Goal: Find specific page/section: Find specific page/section

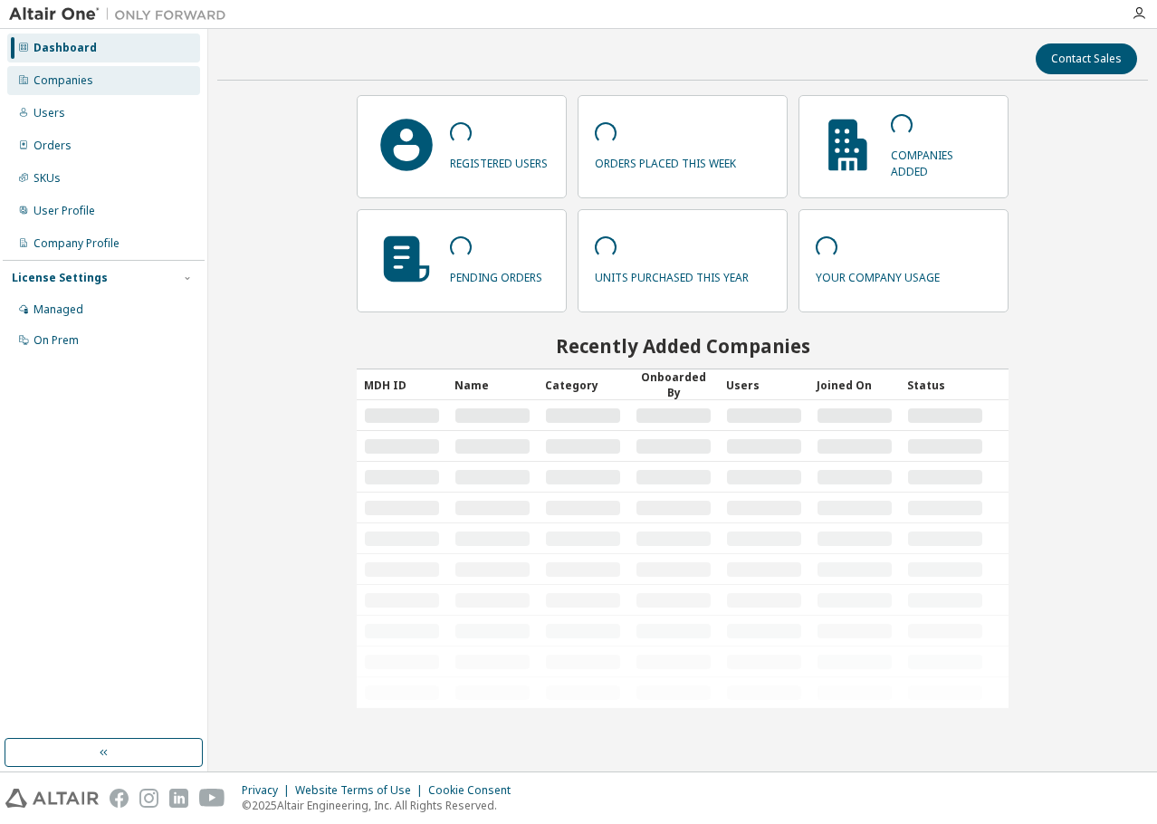
click at [131, 91] on div "Companies" at bounding box center [103, 80] width 193 height 29
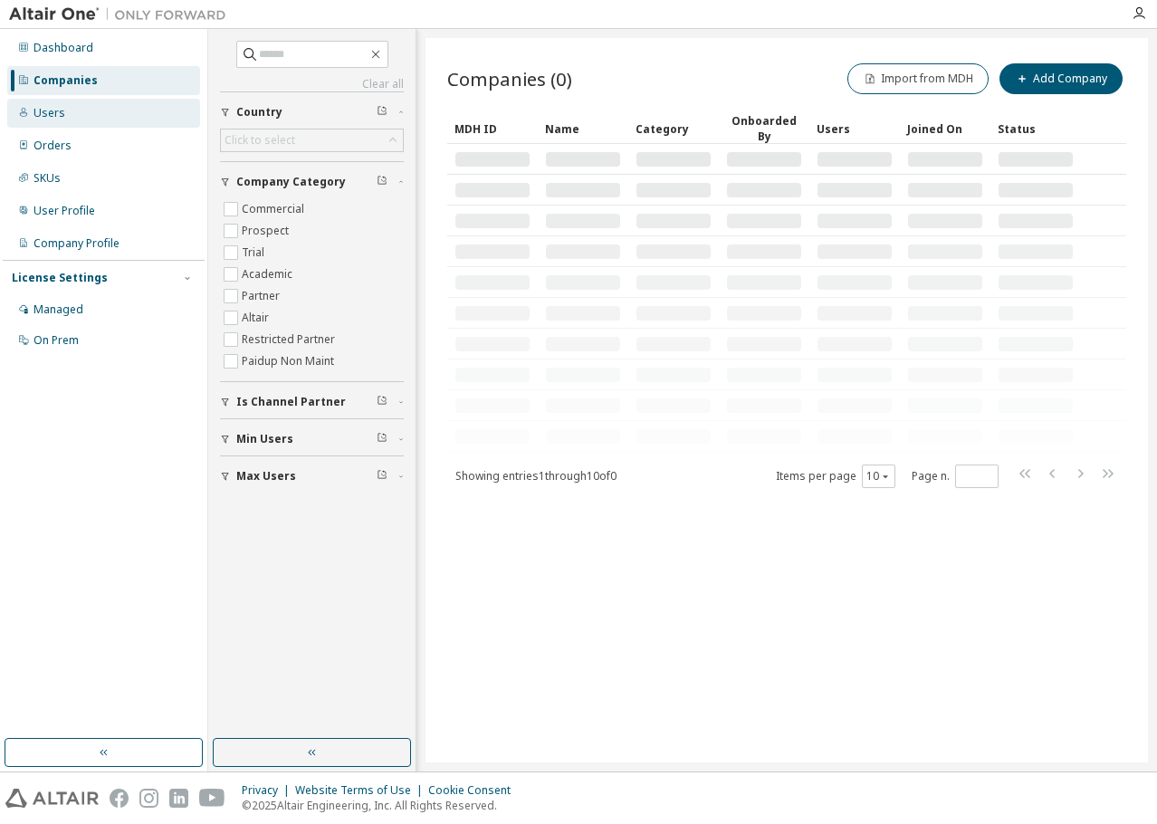
click at [129, 127] on div "Users" at bounding box center [103, 113] width 193 height 29
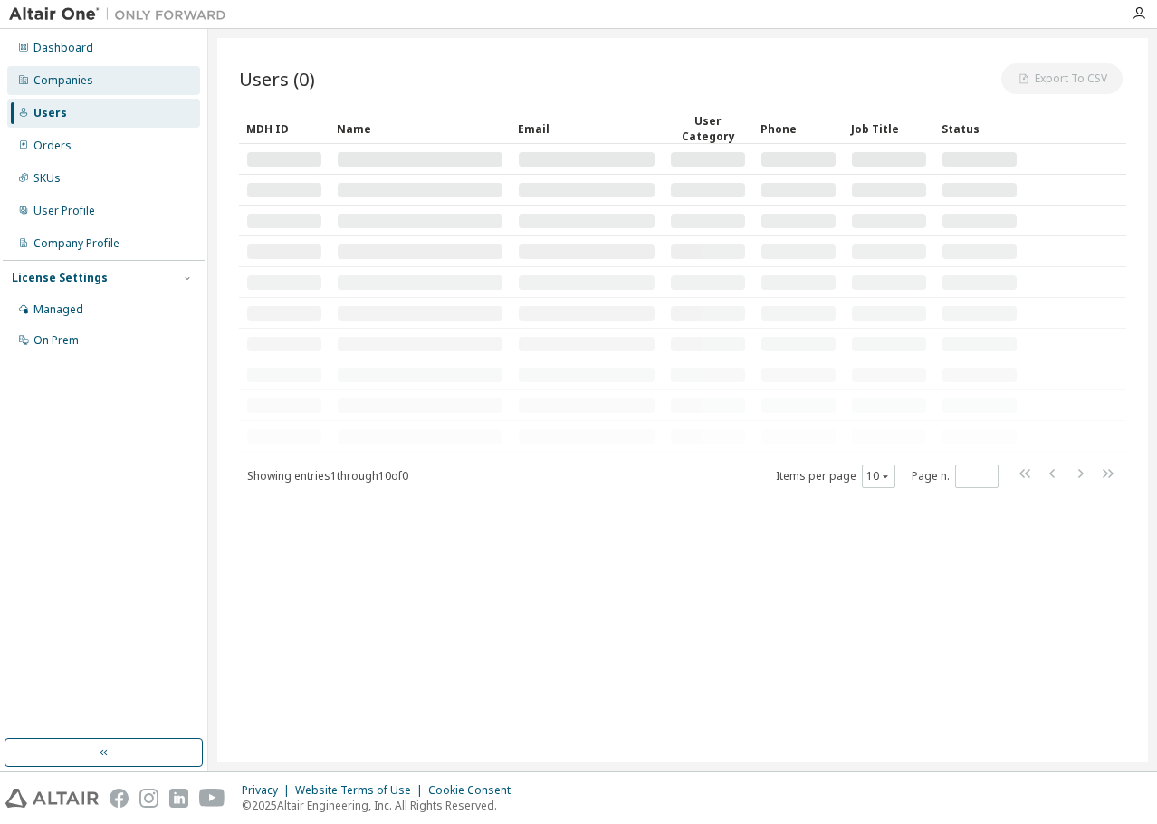
click at [129, 87] on div "Companies" at bounding box center [103, 80] width 193 height 29
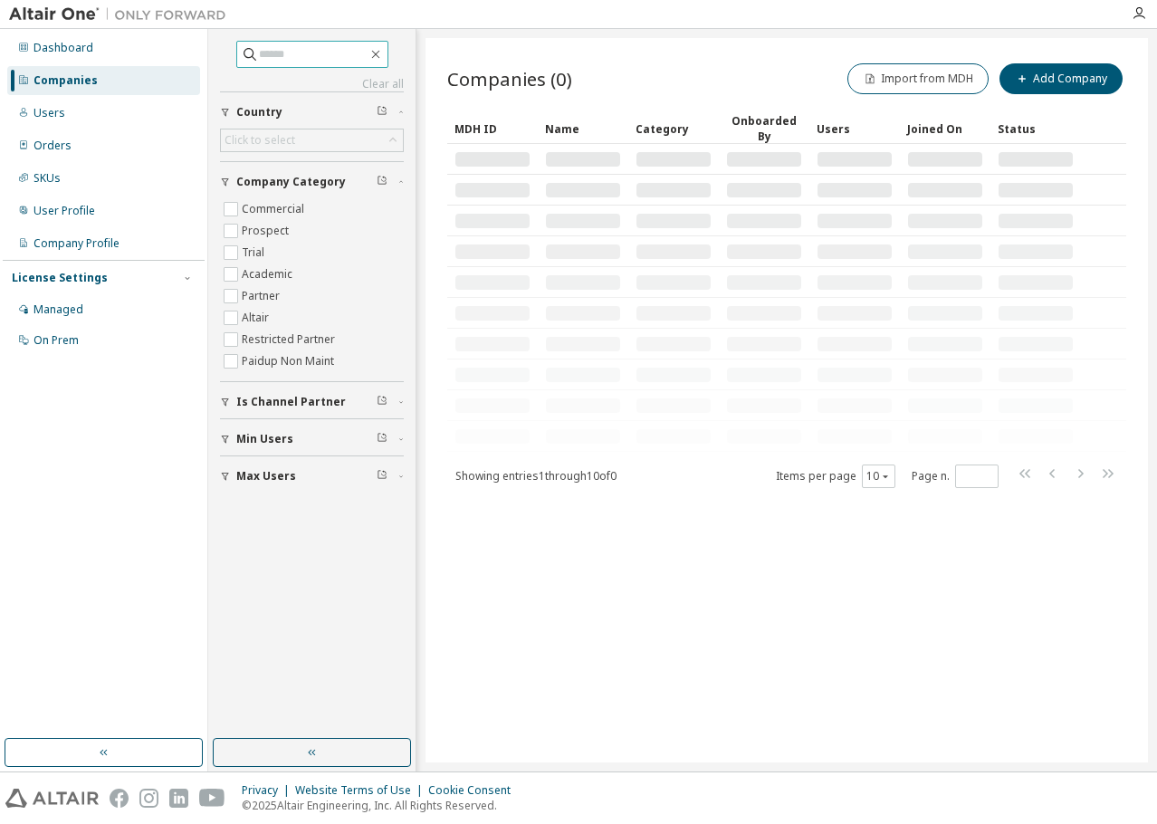
click at [298, 54] on input "text" at bounding box center [313, 54] width 109 height 18
type input "*"
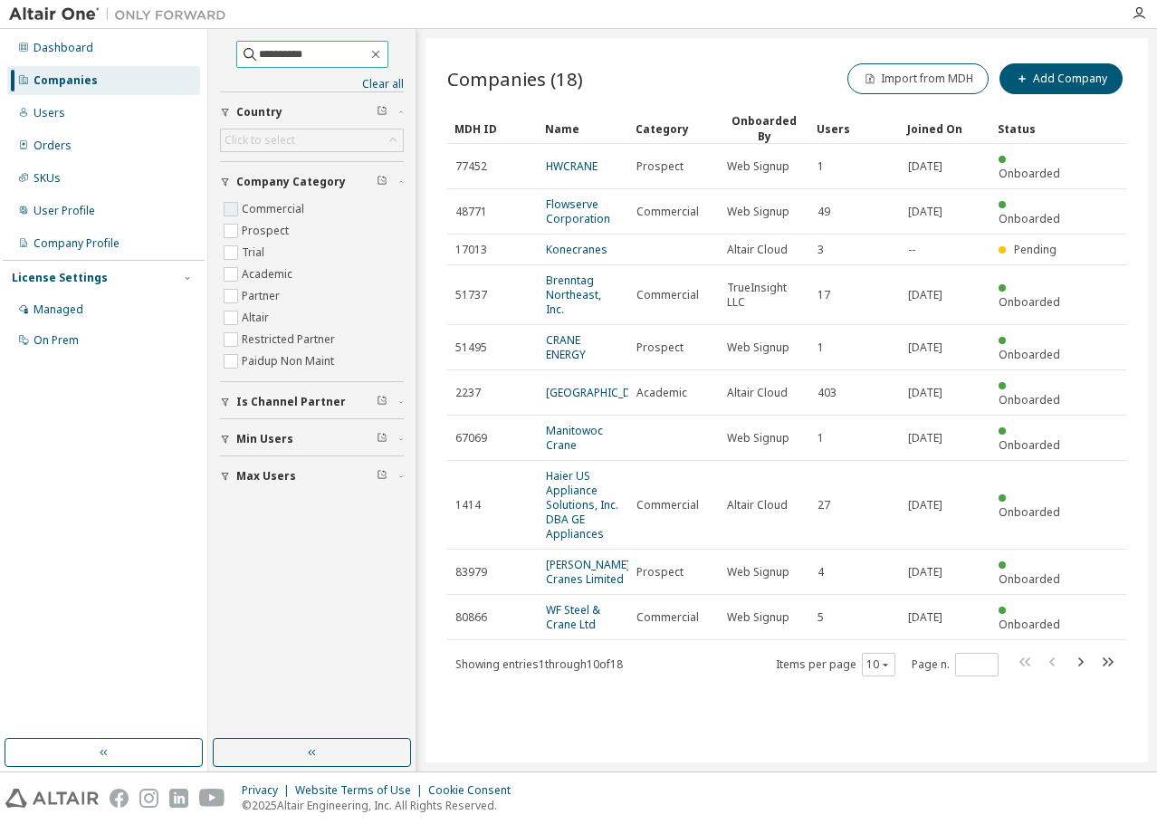
type input "**********"
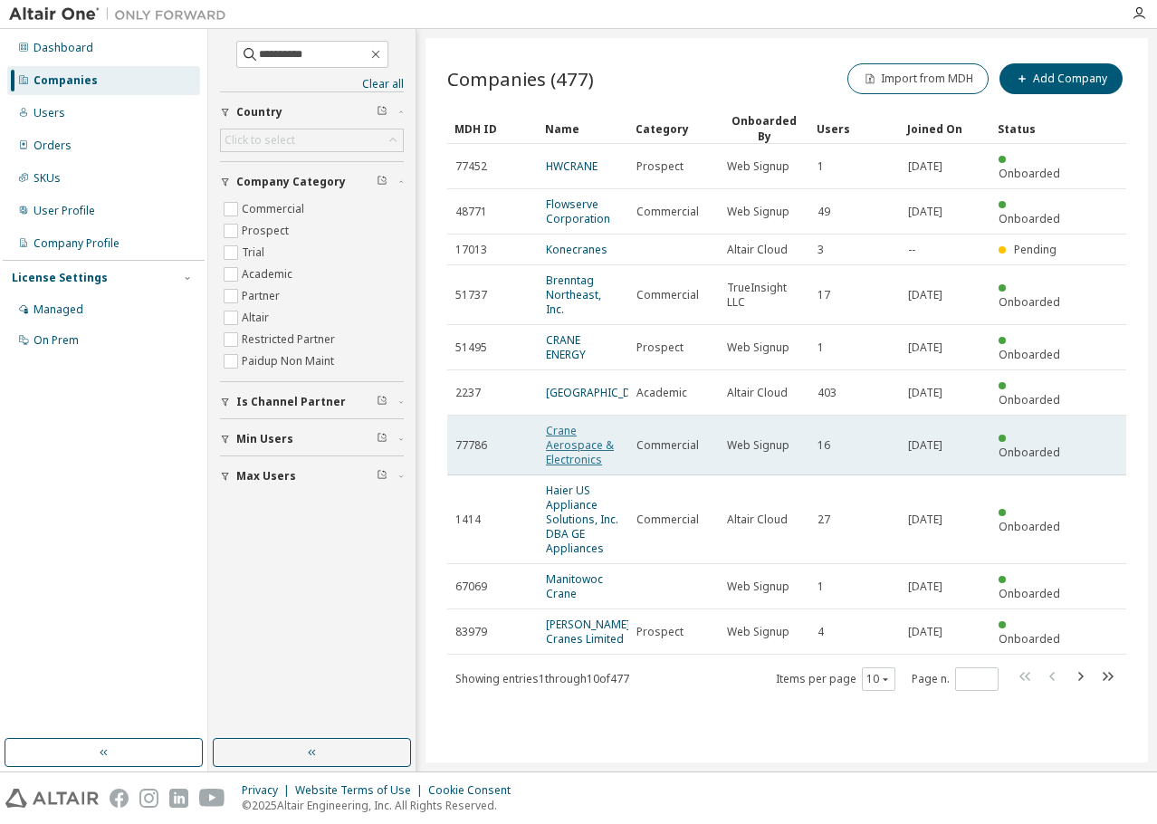
click at [575, 434] on link "Crane Aerospace & Electronics" at bounding box center [580, 445] width 68 height 44
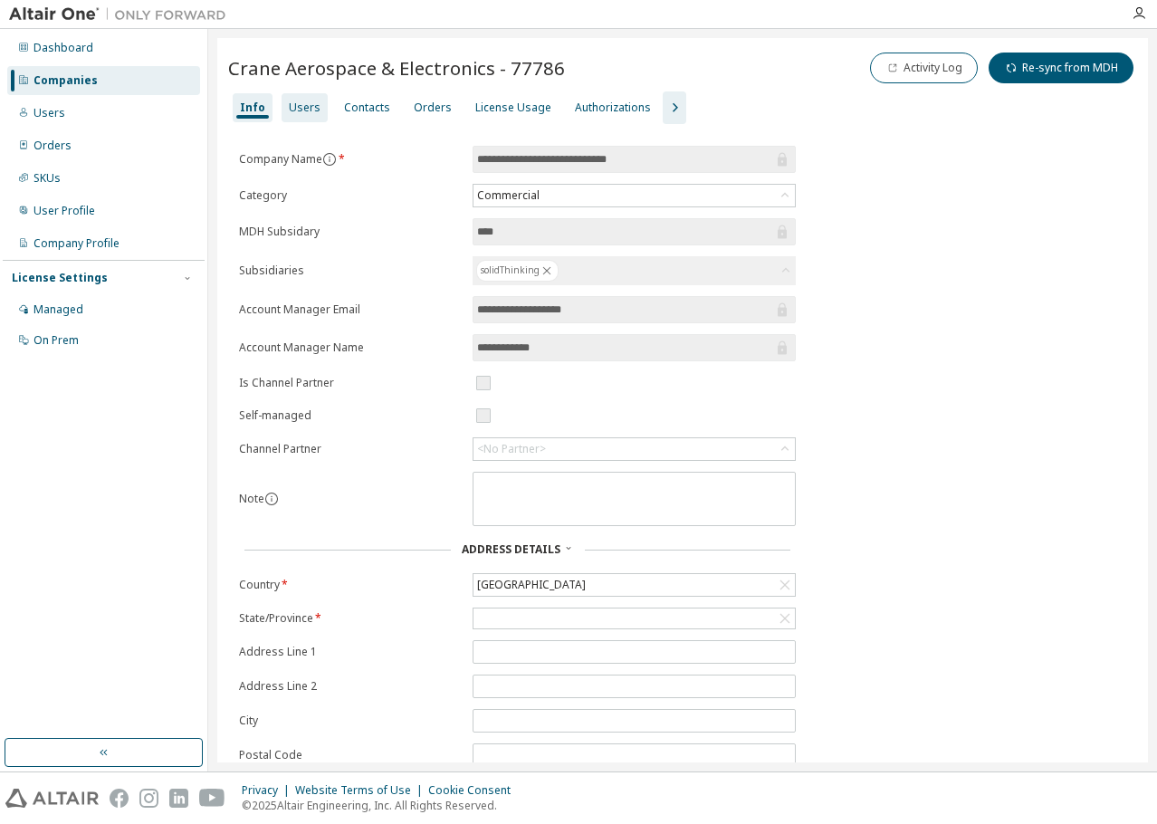
click at [290, 110] on div "Users" at bounding box center [305, 107] width 32 height 14
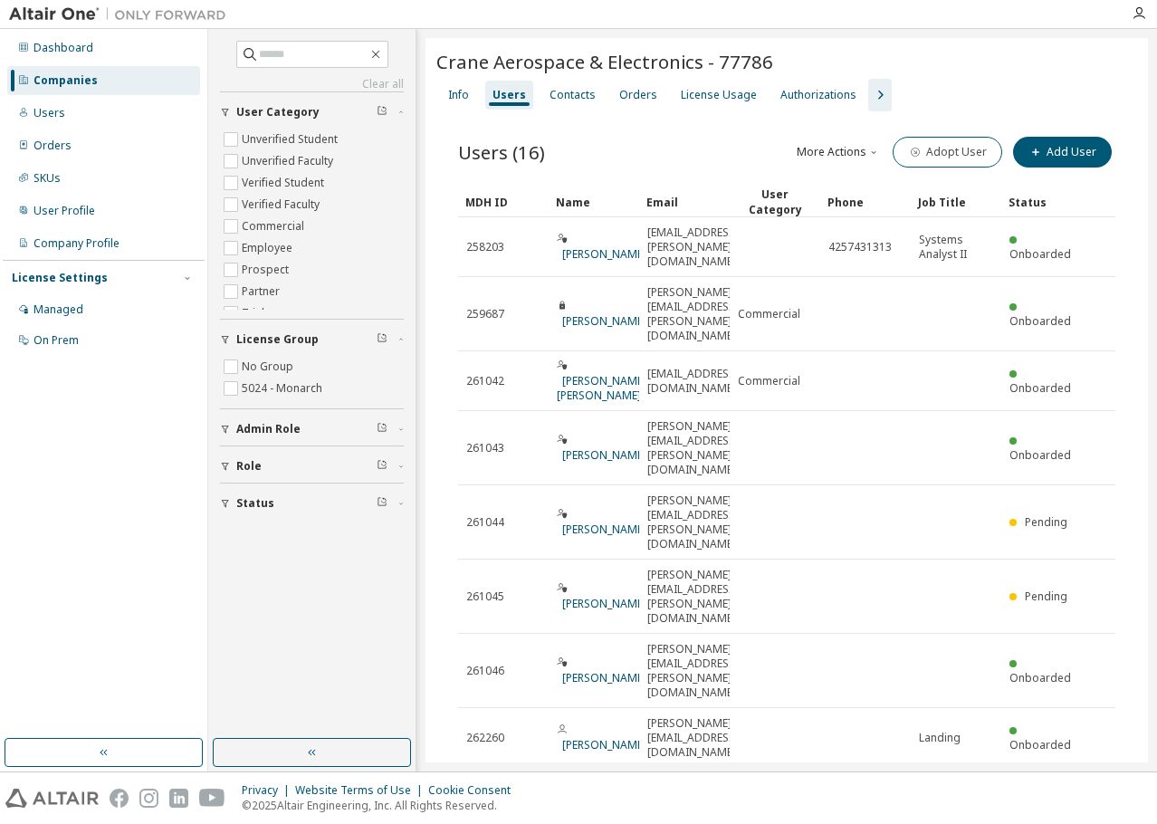
type input "*"
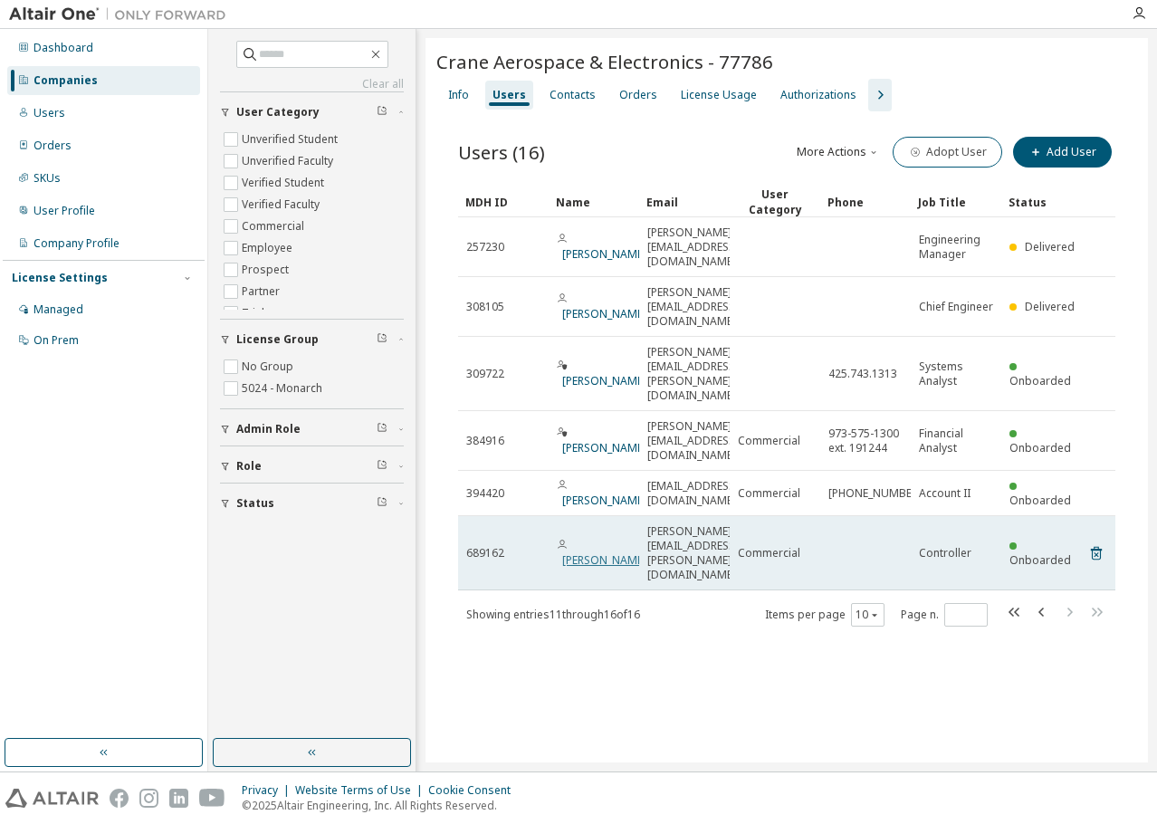
click at [608, 552] on link "[PERSON_NAME]" at bounding box center [604, 559] width 84 height 15
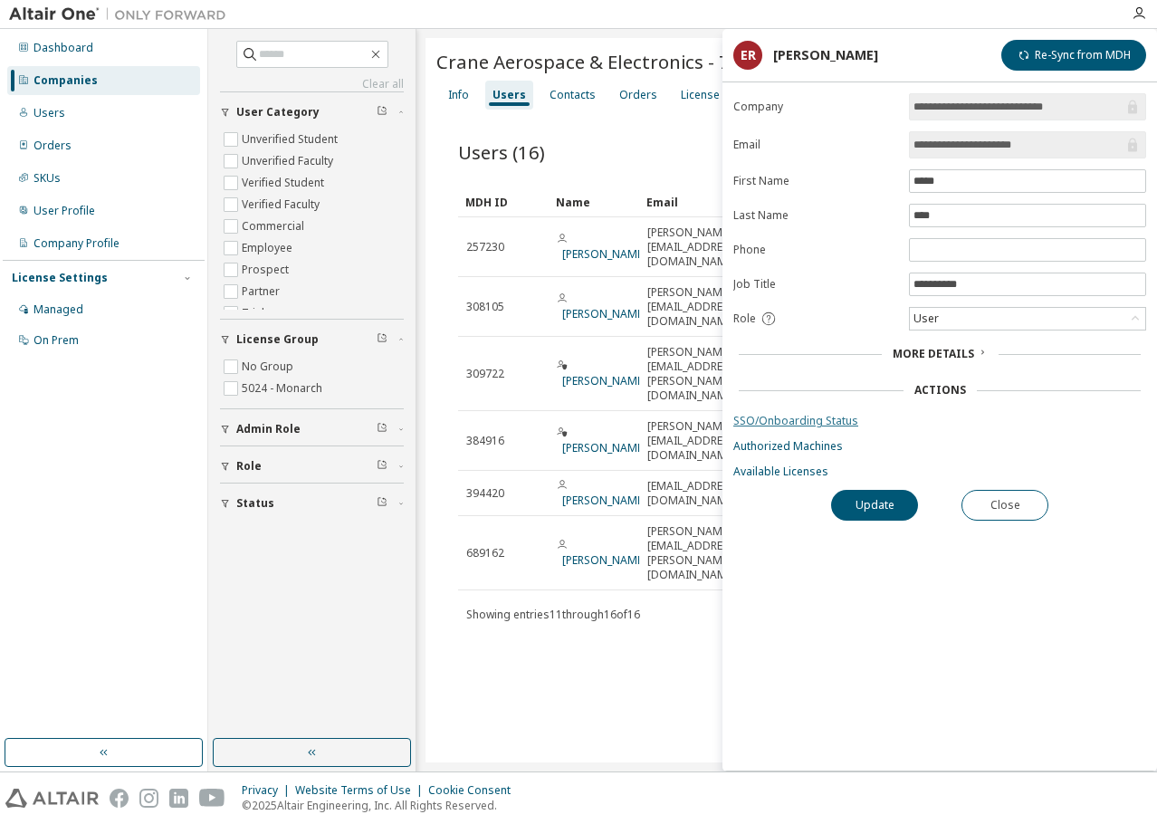
click at [831, 425] on link "SSO/Onboarding Status" at bounding box center [939, 421] width 413 height 14
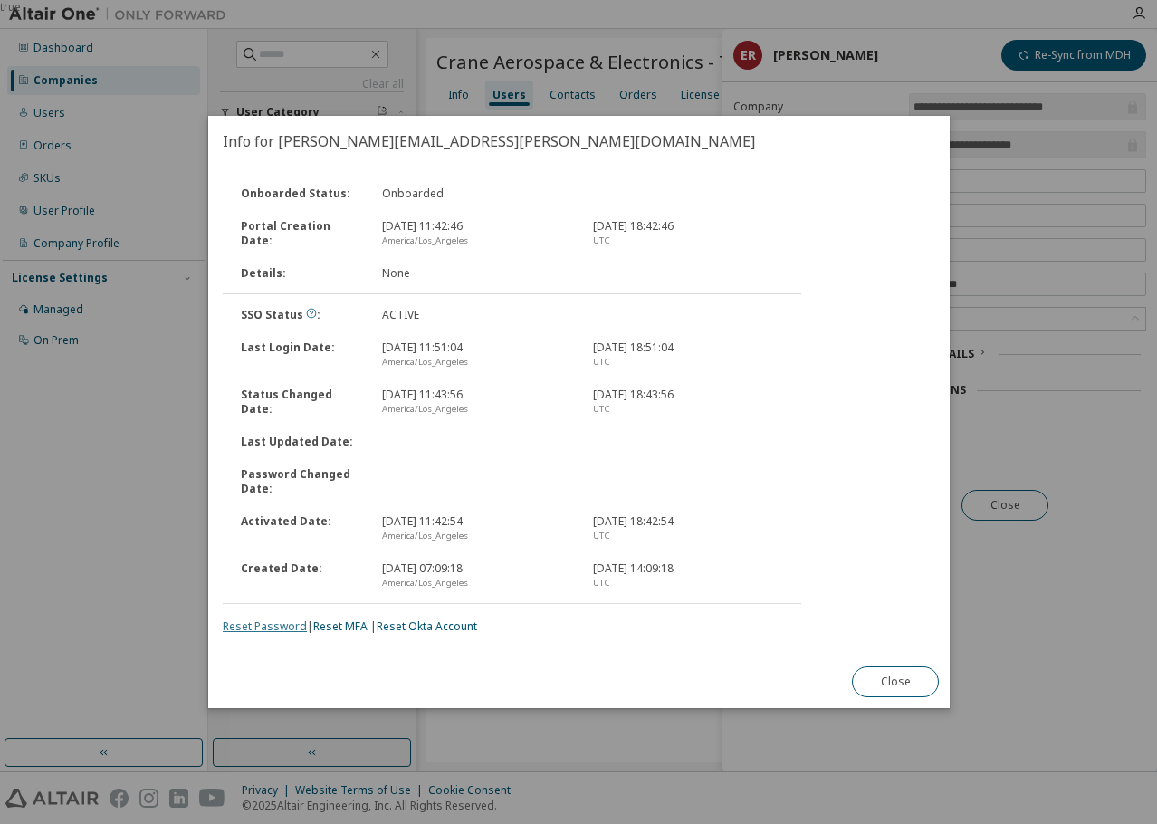
click at [254, 625] on link "Reset Password" at bounding box center [265, 625] width 84 height 15
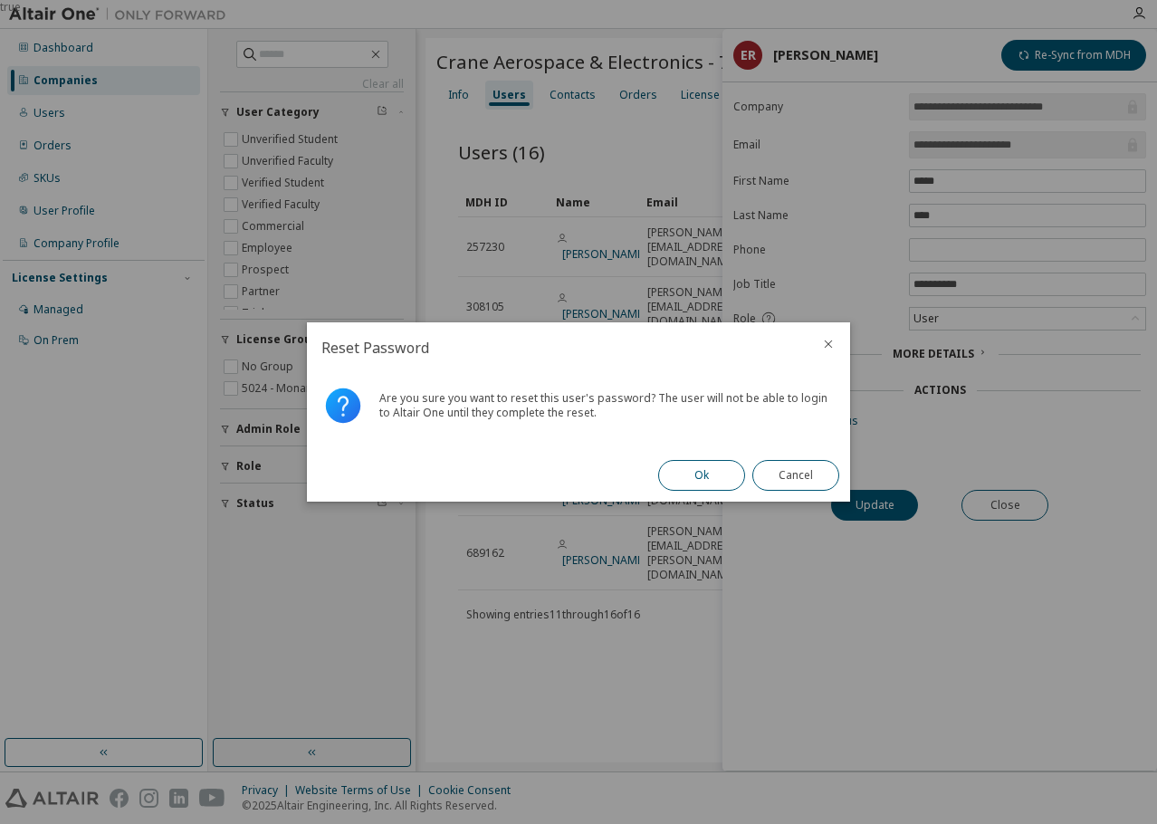
click at [707, 481] on button "Ok" at bounding box center [701, 475] width 87 height 31
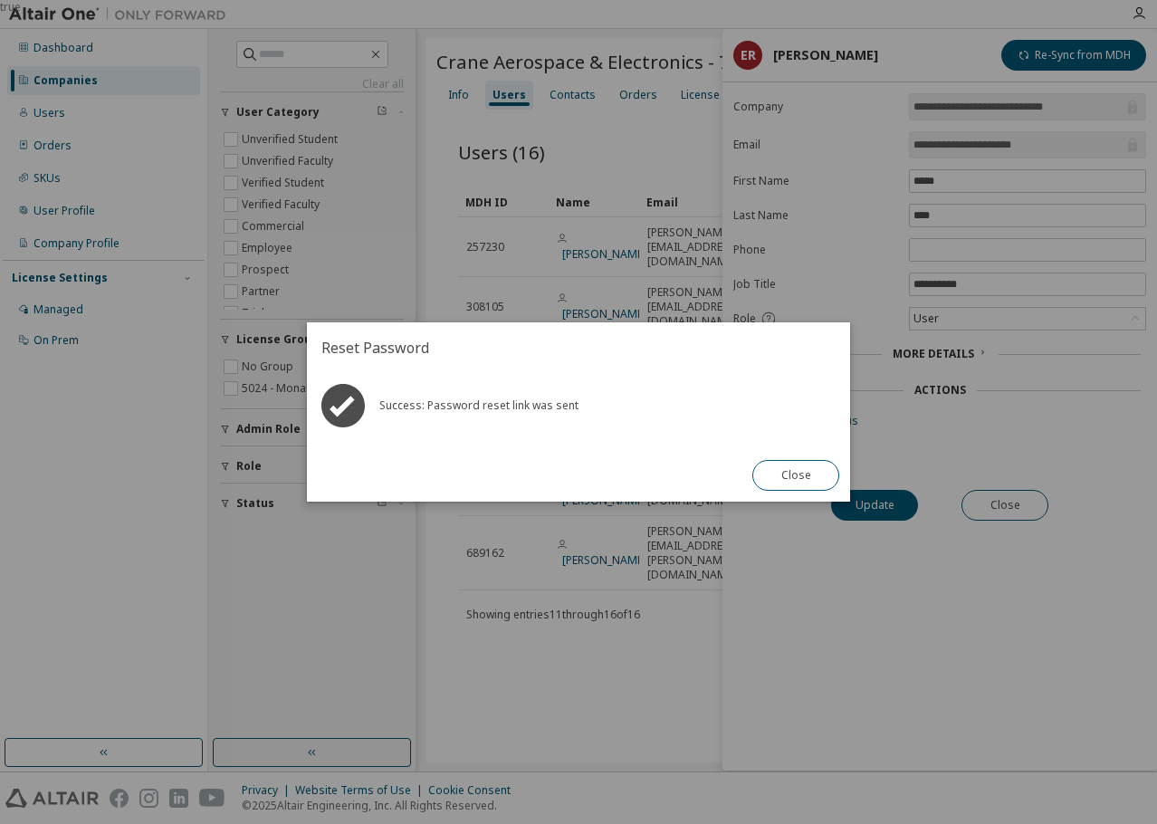
drag, startPoint x: 822, startPoint y: 479, endPoint x: 826, endPoint y: 465, distance: 14.1
click at [824, 468] on button "Close" at bounding box center [795, 475] width 87 height 31
